Goal: Task Accomplishment & Management: Complete application form

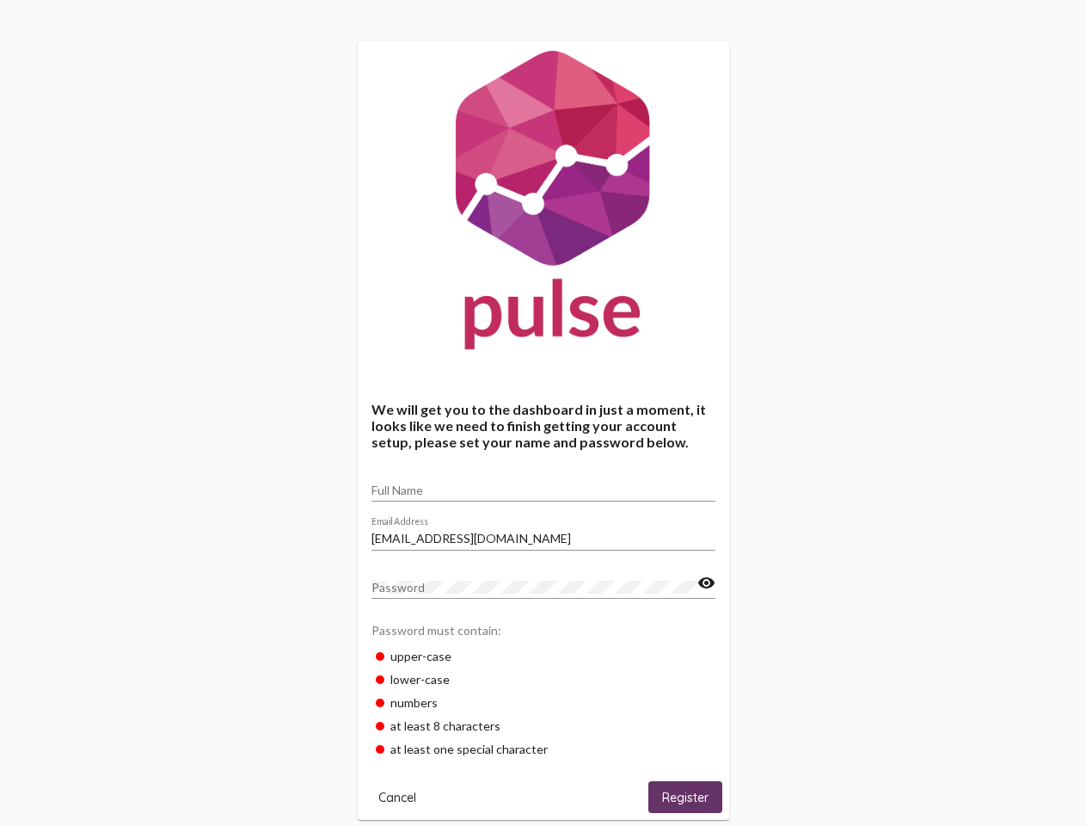
click at [544, 484] on input "Full Name" at bounding box center [544, 490] width 344 height 14
click at [544, 533] on input "[EMAIL_ADDRESS][DOMAIN_NAME]" at bounding box center [544, 538] width 344 height 14
click at [706, 583] on mat-icon "visibility" at bounding box center [706, 583] width 18 height 21
click at [397, 796] on span "Cancel" at bounding box center [397, 796] width 38 height 15
click at [685, 796] on span "Register" at bounding box center [685, 796] width 46 height 15
